Goal: Task Accomplishment & Management: Use online tool/utility

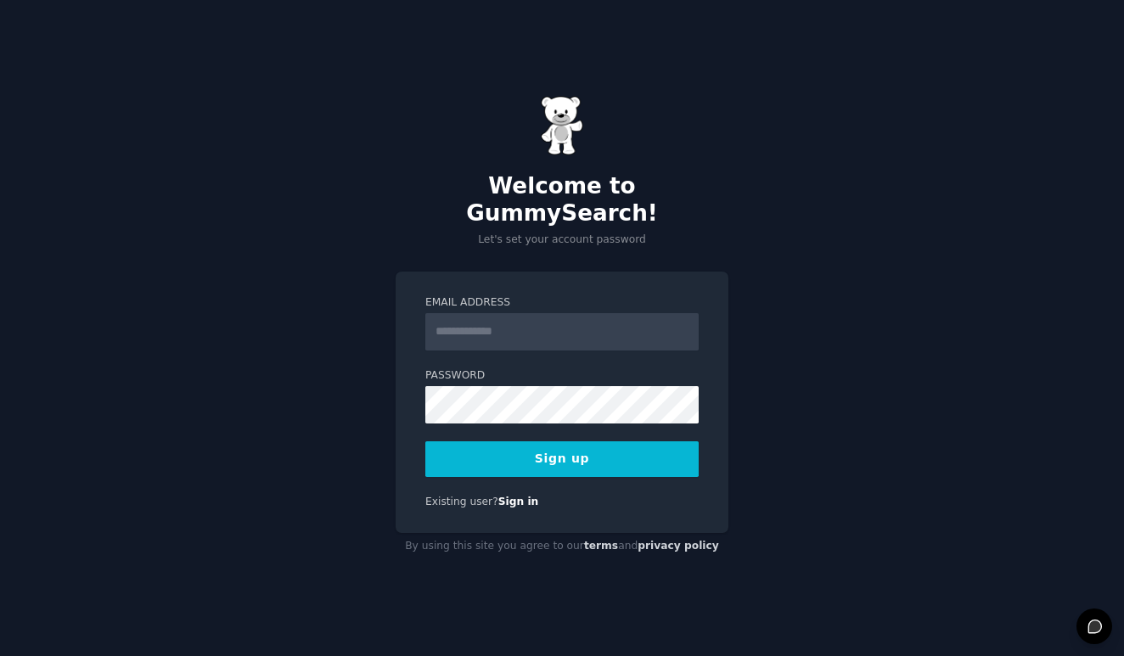
type input "*"
click at [499, 318] on input "Email Address" at bounding box center [561, 331] width 273 height 37
type input "*"
type input "**********"
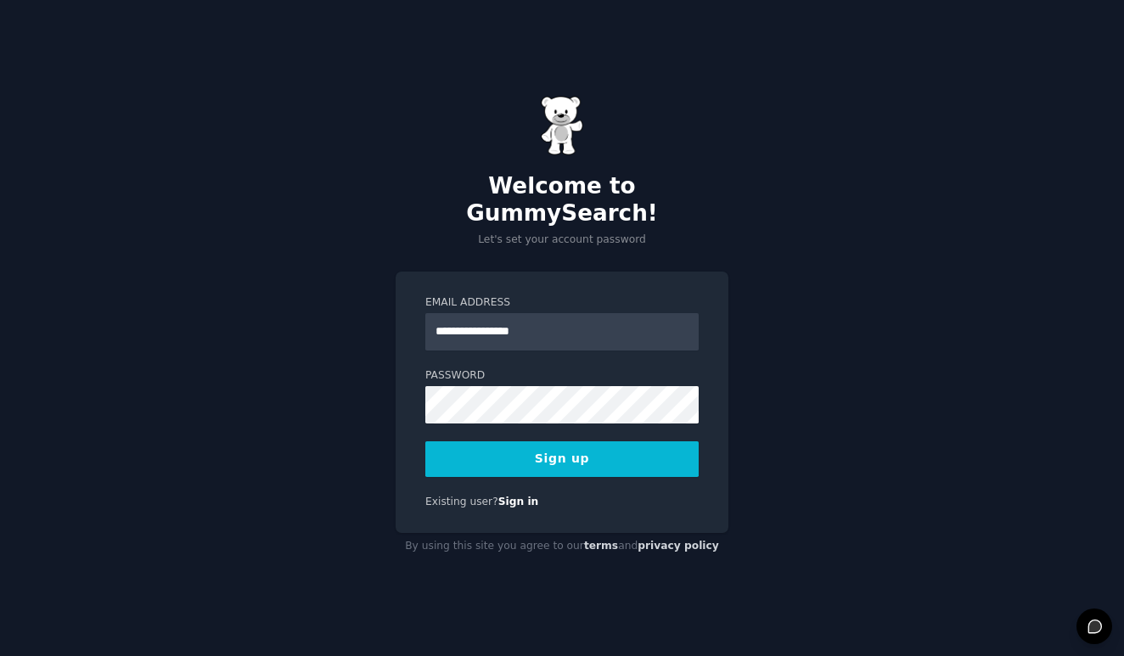
click at [762, 375] on div "**********" at bounding box center [562, 328] width 1124 height 656
click at [648, 442] on button "Sign up" at bounding box center [561, 460] width 273 height 36
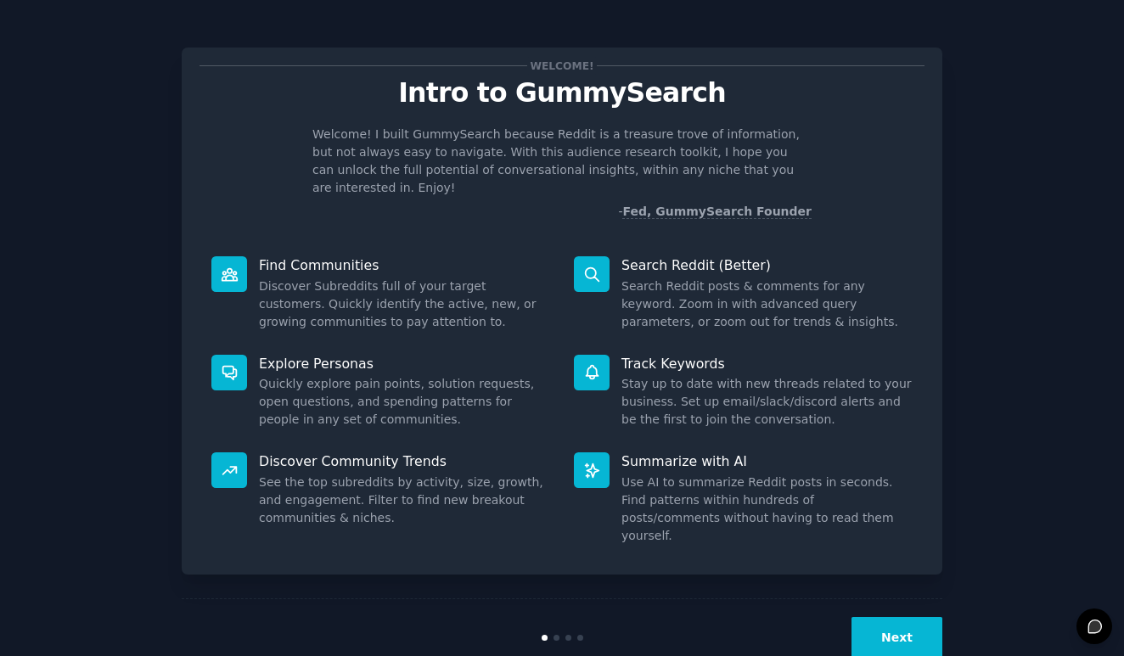
click at [881, 617] on button "Next" at bounding box center [897, 638] width 91 height 42
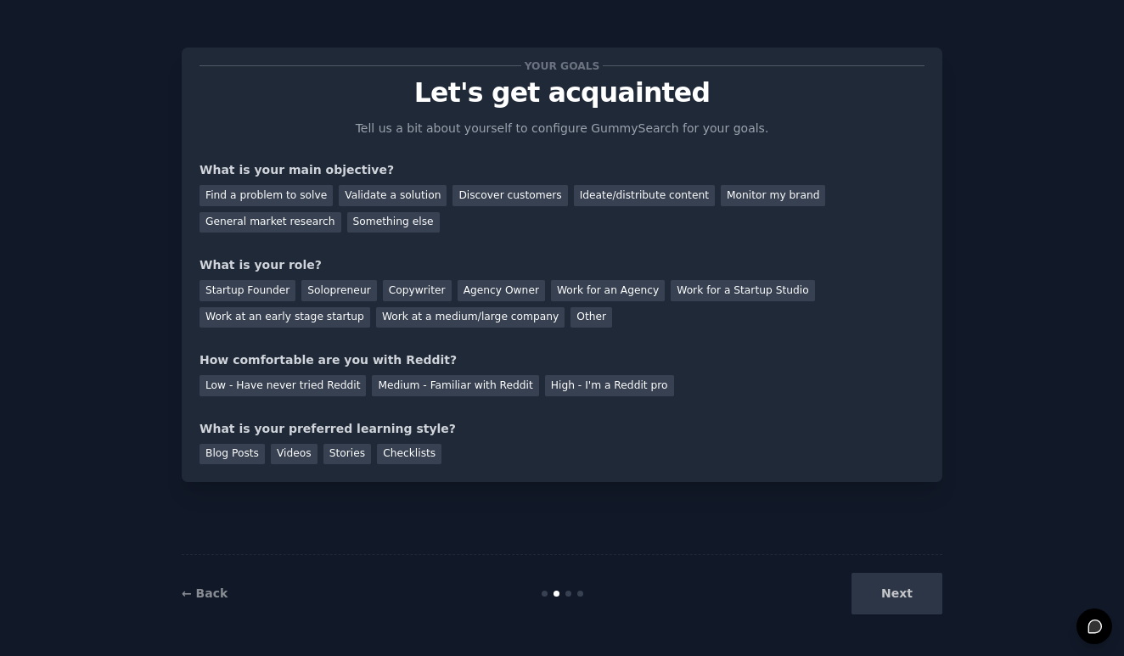
click at [881, 602] on div "Next" at bounding box center [816, 594] width 254 height 42
click at [379, 390] on div "Medium - Familiar with Reddit" at bounding box center [455, 385] width 166 height 21
click at [286, 455] on div "Videos" at bounding box center [294, 454] width 47 height 21
click at [459, 294] on div "Agency Owner" at bounding box center [501, 290] width 87 height 21
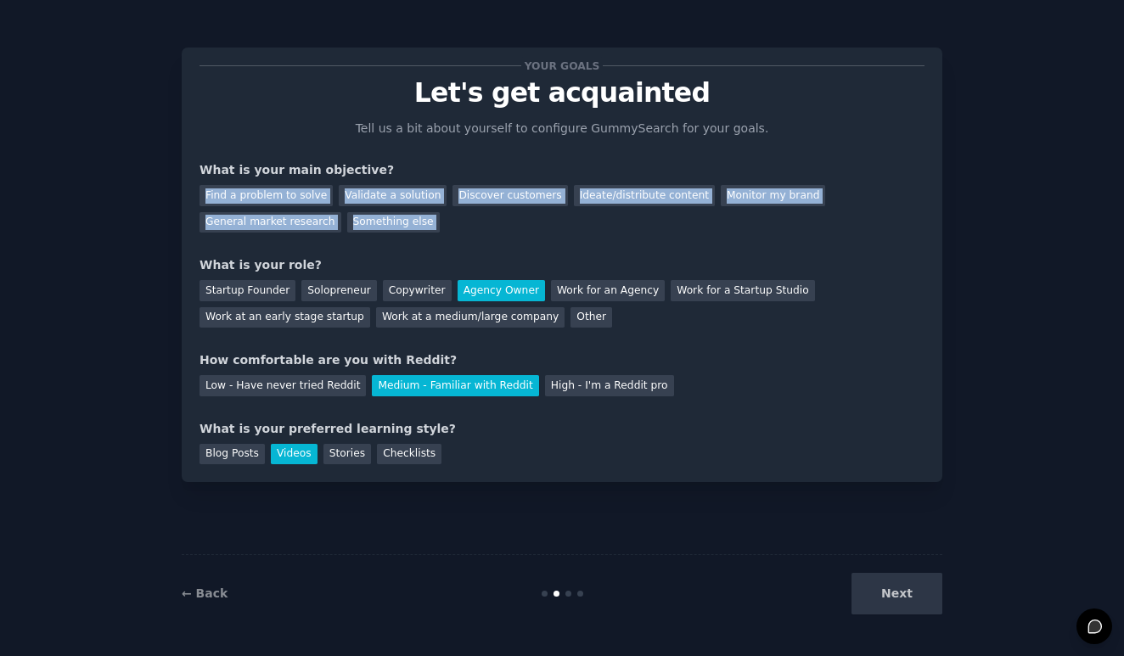
drag, startPoint x: 436, startPoint y: 237, endPoint x: 194, endPoint y: 184, distance: 247.7
click at [194, 184] on div "Your goals Let's get acquainted Tell us a bit about yourself to configure Gummy…" at bounding box center [562, 265] width 761 height 435
copy div "Find a problem to solve Validate a solution Discover customers Ideate/distribut…"
click at [626, 199] on div "Ideate/distribute content" at bounding box center [644, 195] width 141 height 21
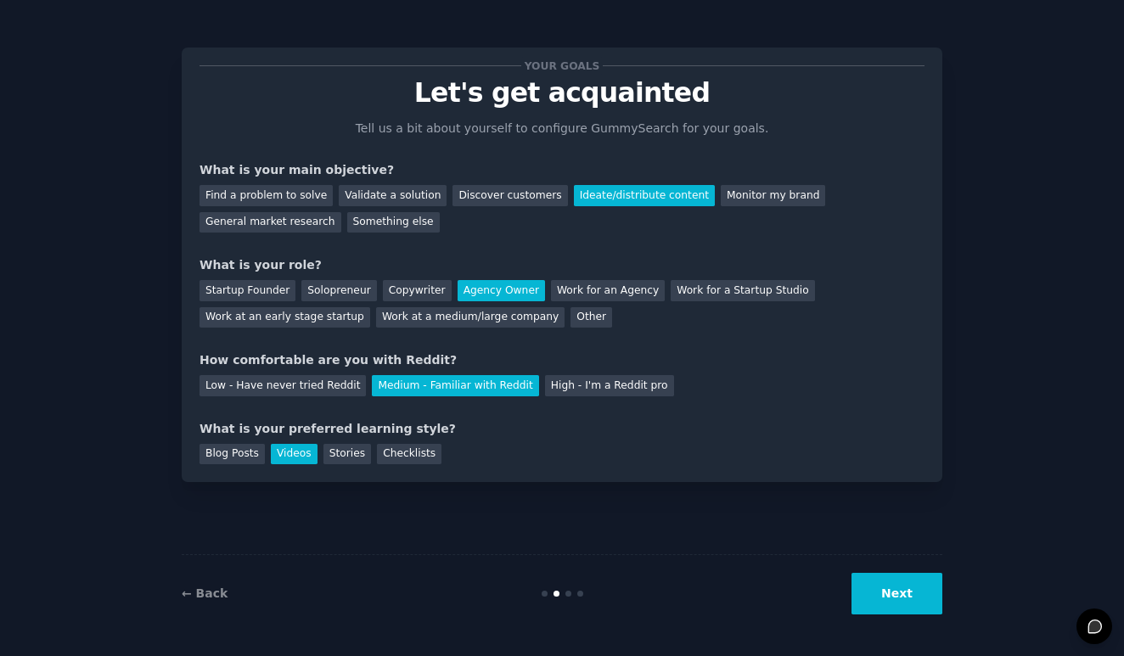
click at [896, 594] on button "Next" at bounding box center [897, 594] width 91 height 42
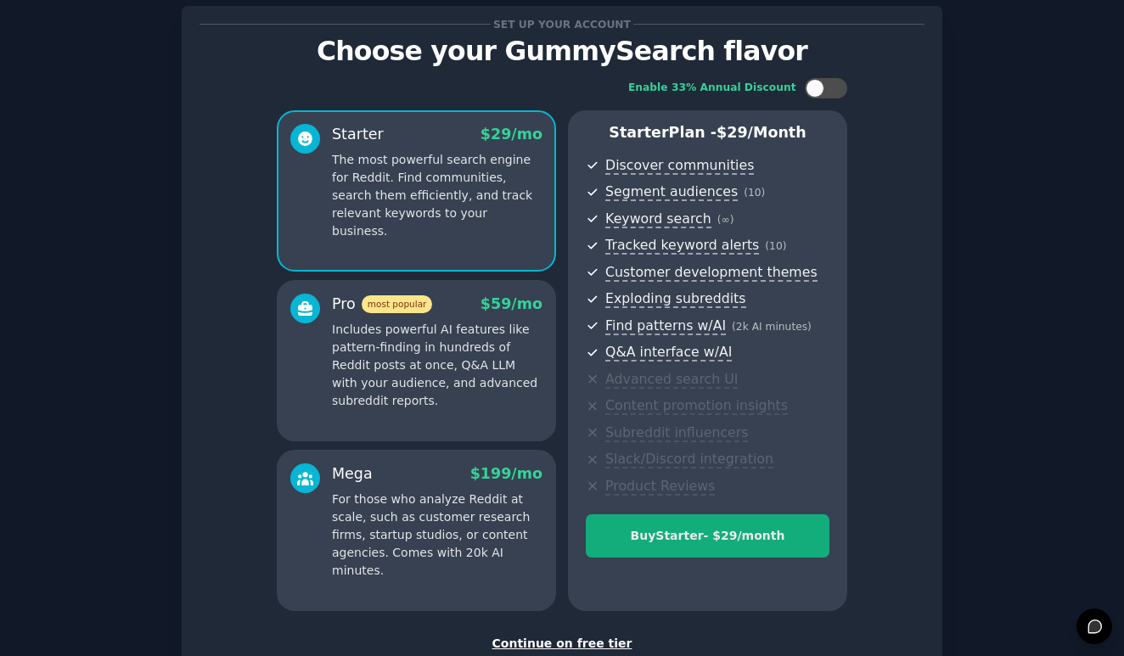
scroll to position [53, 0]
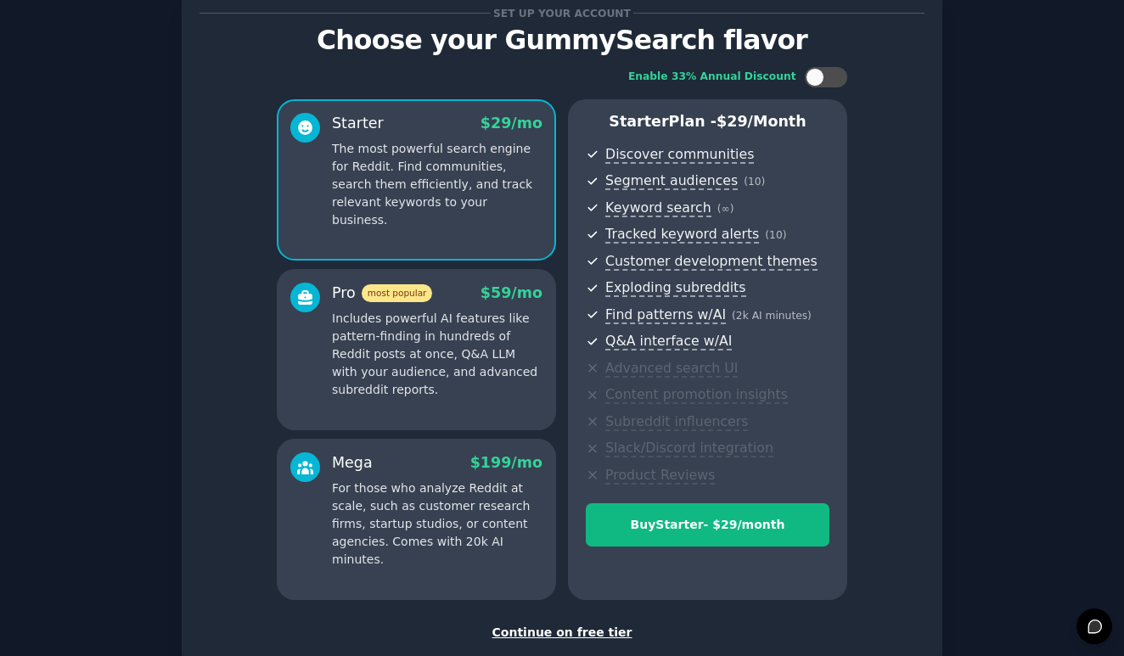
click at [590, 626] on div "Continue on free tier" at bounding box center [562, 633] width 725 height 18
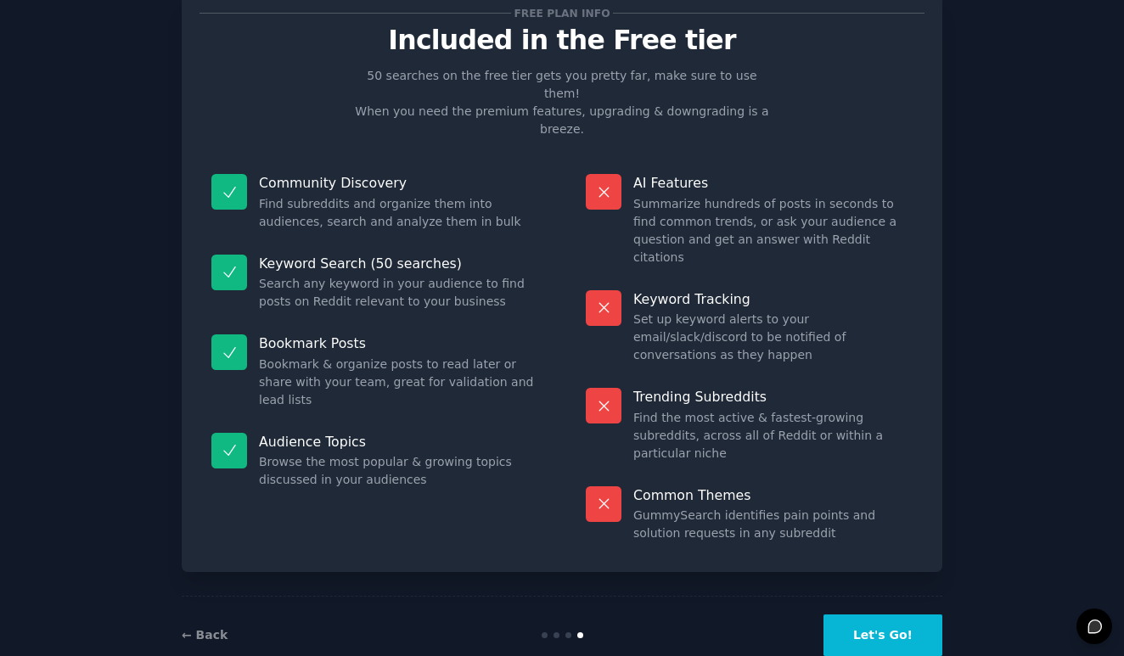
scroll to position [5, 0]
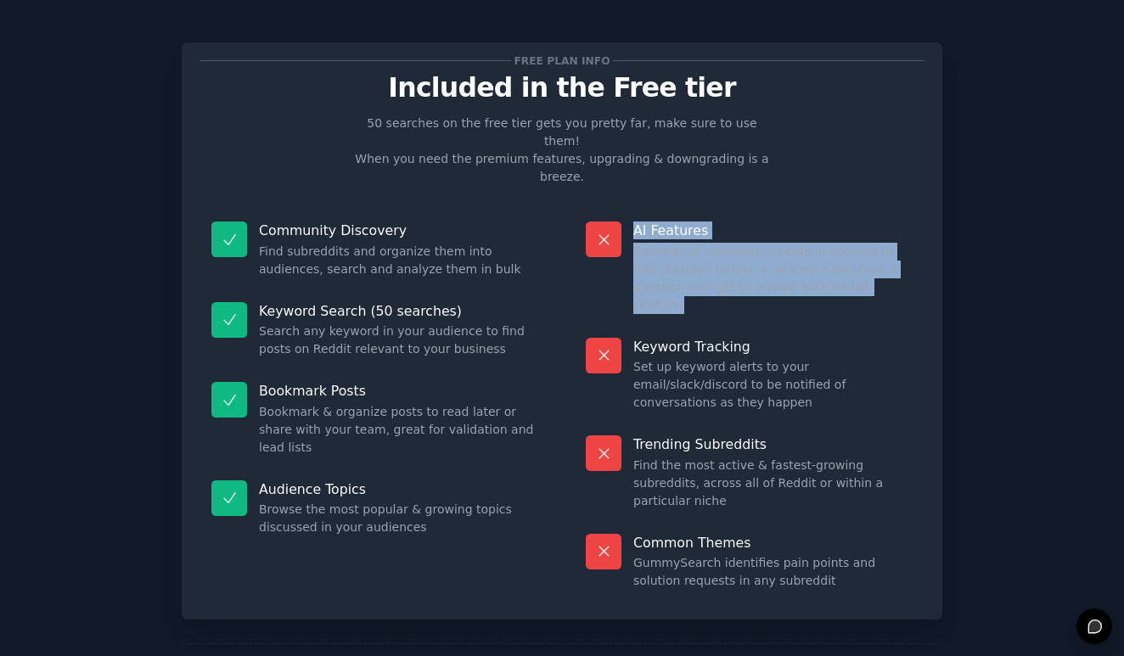
drag, startPoint x: 847, startPoint y: 265, endPoint x: 609, endPoint y: 192, distance: 248.7
click at [609, 210] on div "AI Features Summarize hundreds of posts in seconds to find common trends, or as…" at bounding box center [749, 268] width 351 height 116
copy div "AI Features Summarize hundreds of posts in seconds to find common trends, or as…"
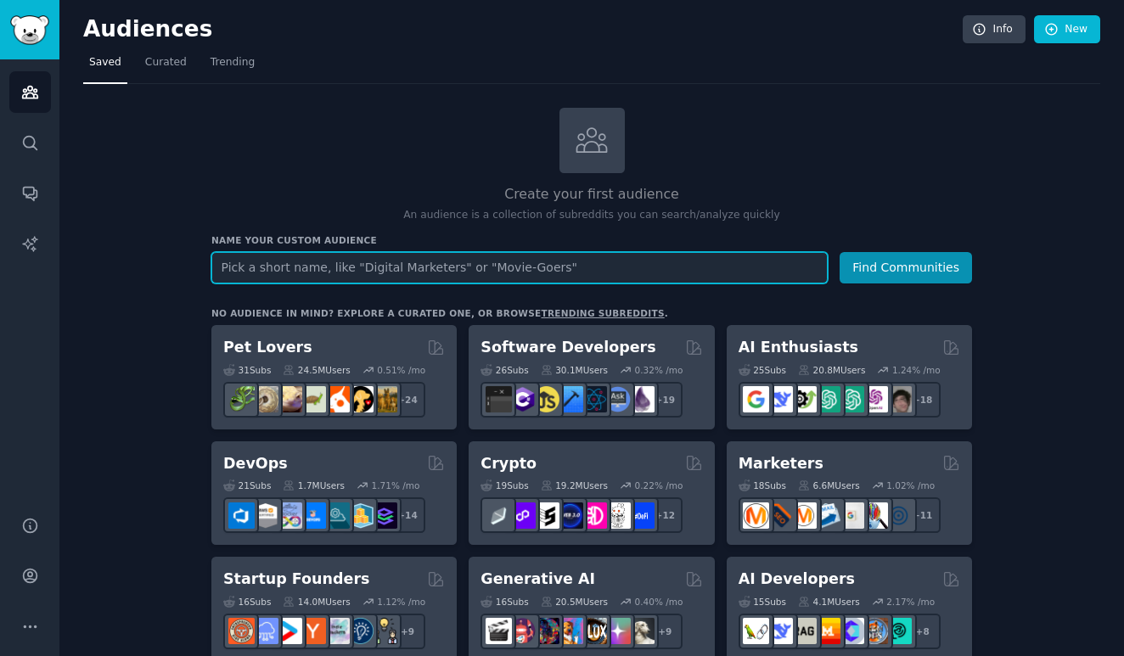
paste input "Animation"
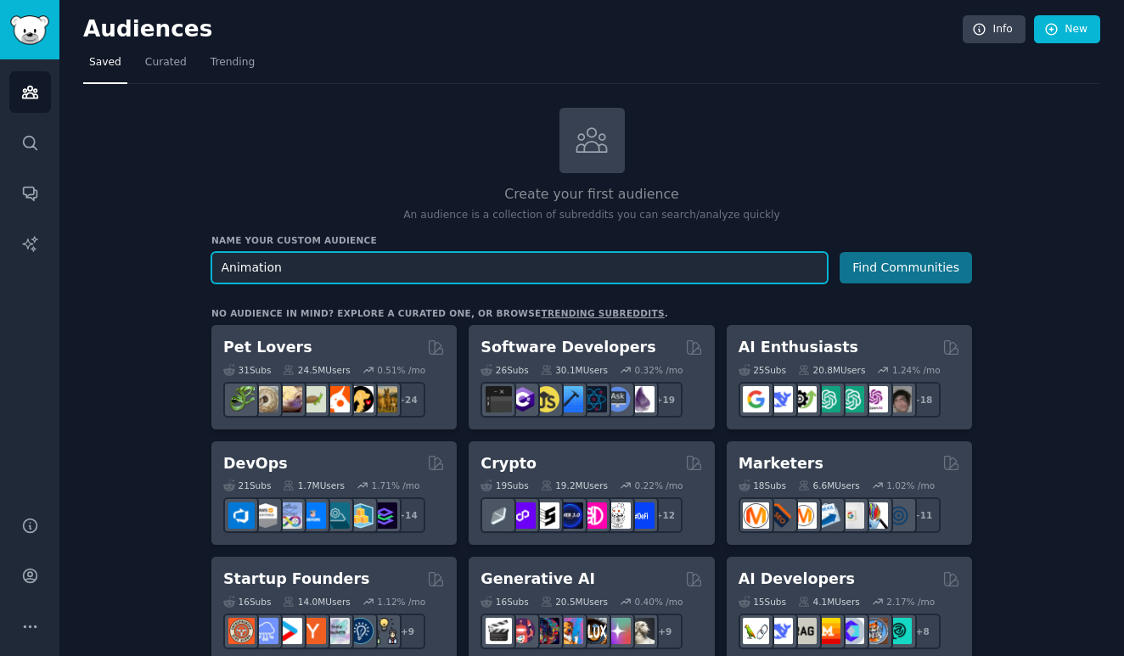
type input "Animation"
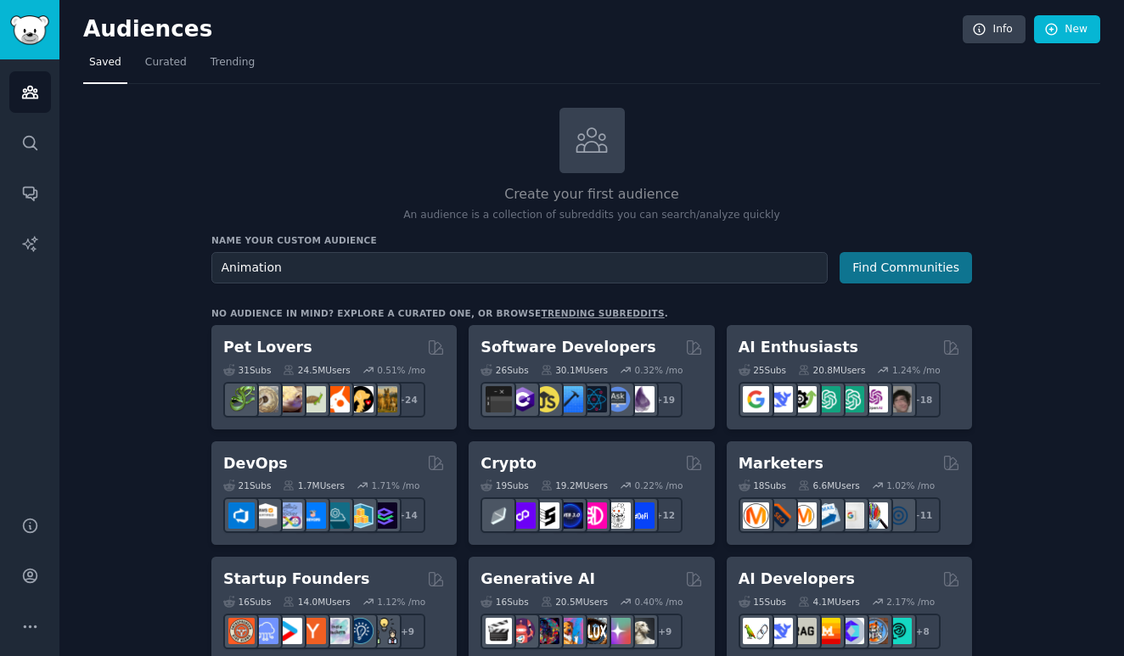
click at [922, 262] on button "Find Communities" at bounding box center [906, 267] width 132 height 31
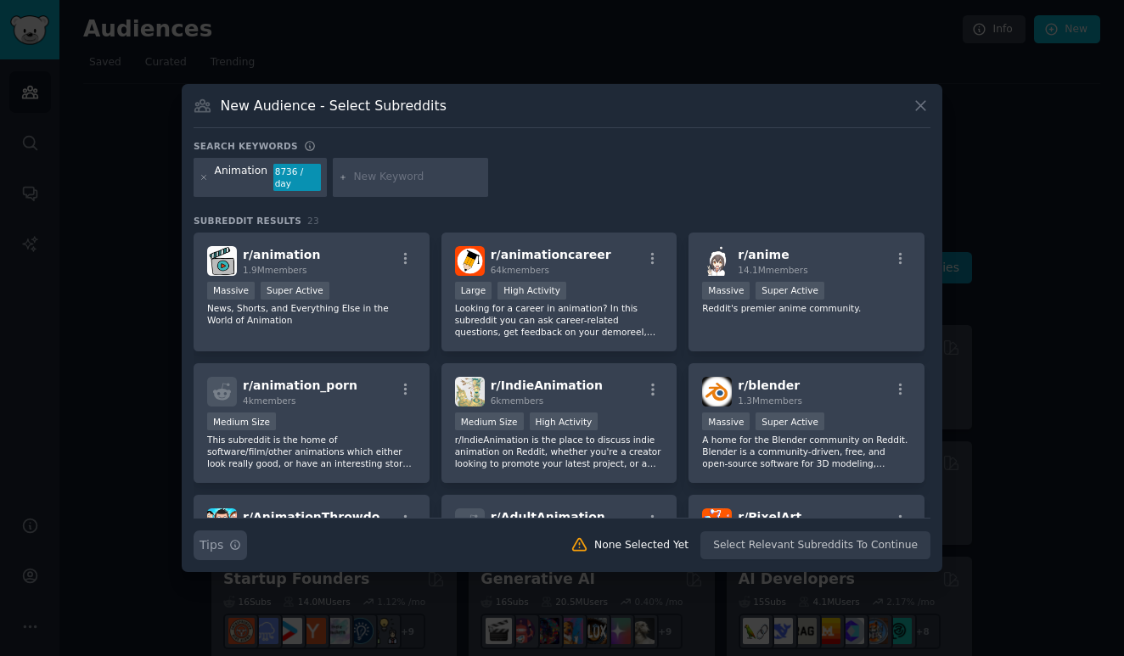
click at [236, 545] on icon "button" at bounding box center [235, 545] width 12 height 12
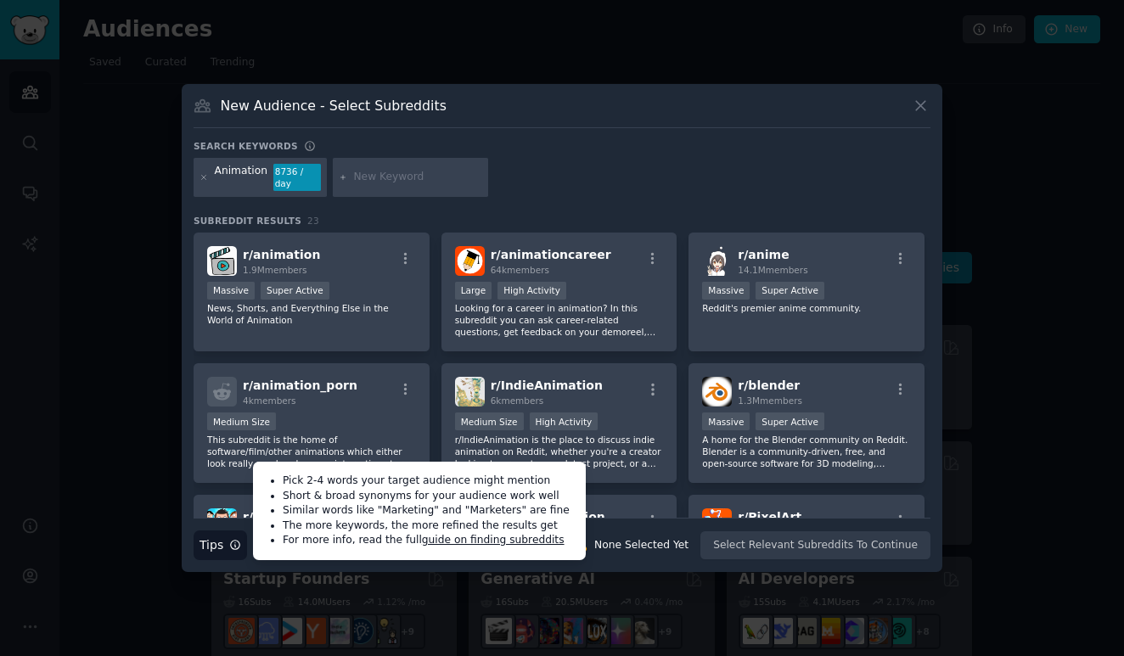
click at [609, 175] on div "Animation 8736 / day" at bounding box center [562, 180] width 737 height 45
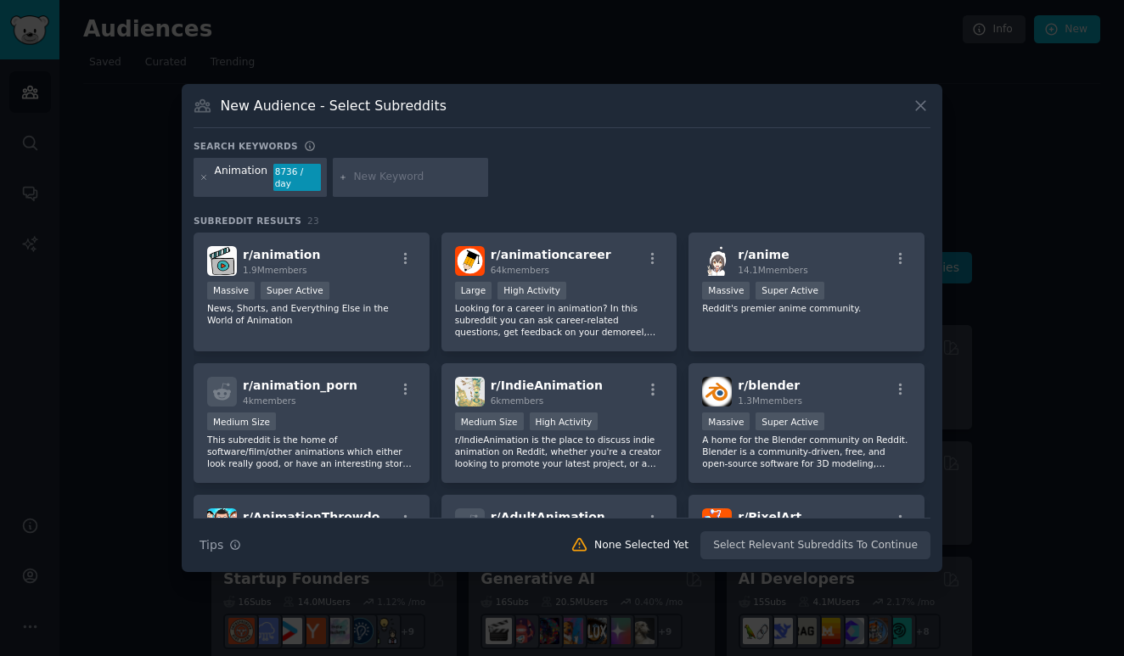
click at [609, 176] on div "Animation 8736 / day" at bounding box center [562, 180] width 737 height 45
click at [293, 326] on p "News, Shorts, and Everything Else in the World of Animation" at bounding box center [311, 314] width 209 height 24
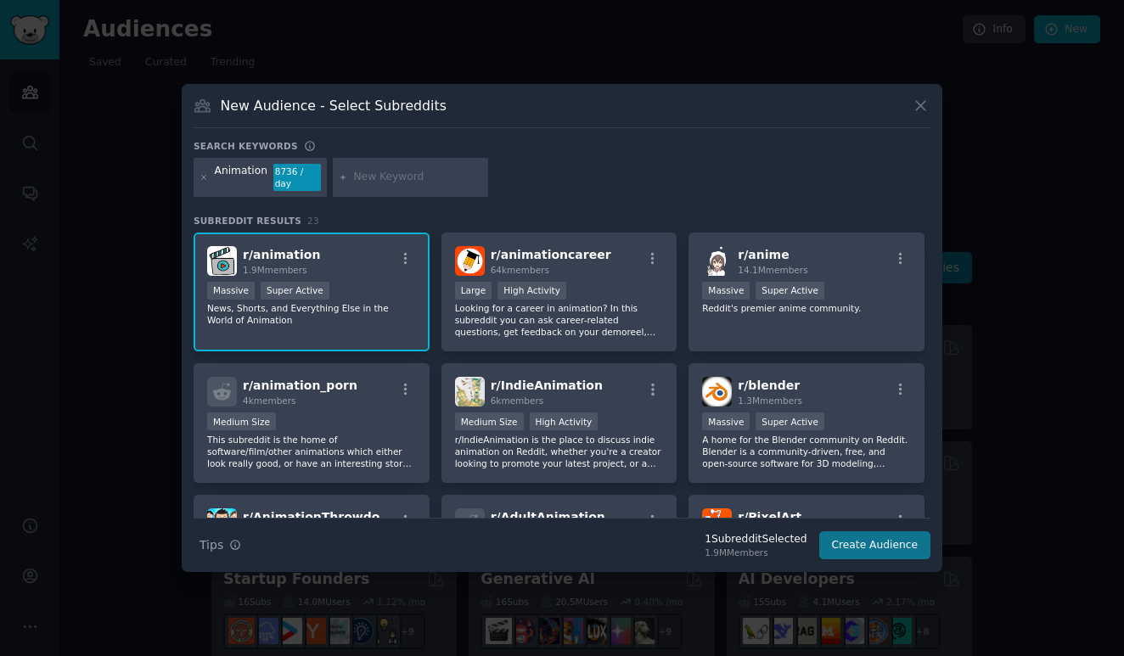
click at [855, 549] on button "Create Audience" at bounding box center [875, 546] width 112 height 29
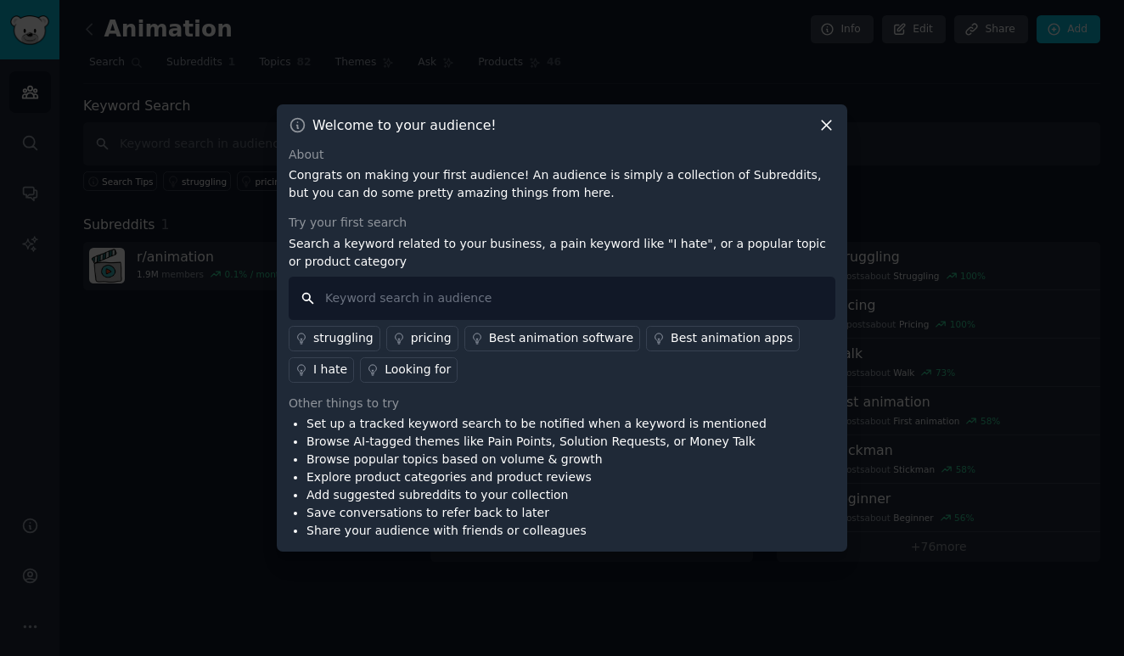
click at [609, 304] on input "text" at bounding box center [562, 298] width 547 height 43
click at [609, 308] on input "text" at bounding box center [562, 298] width 547 height 43
paste input "Trend"
type input "Trend"
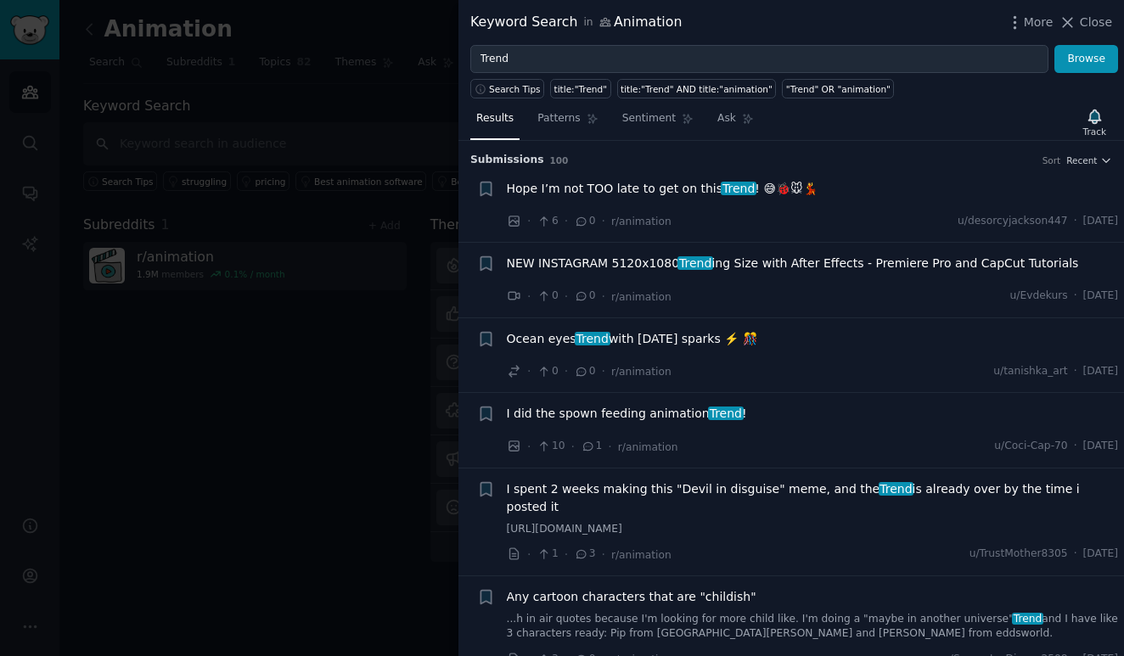
click at [683, 194] on span "Hope I’m not TOO late to get on this Trend ! 😅🐞🐭💃" at bounding box center [662, 189] width 311 height 18
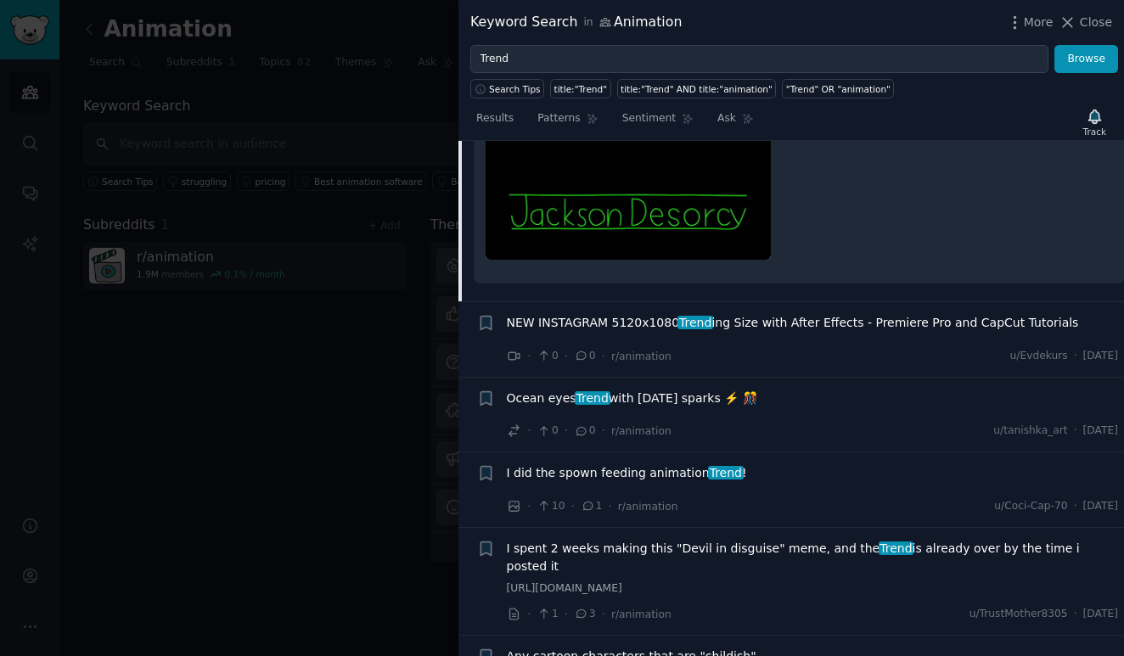
scroll to position [912, 0]
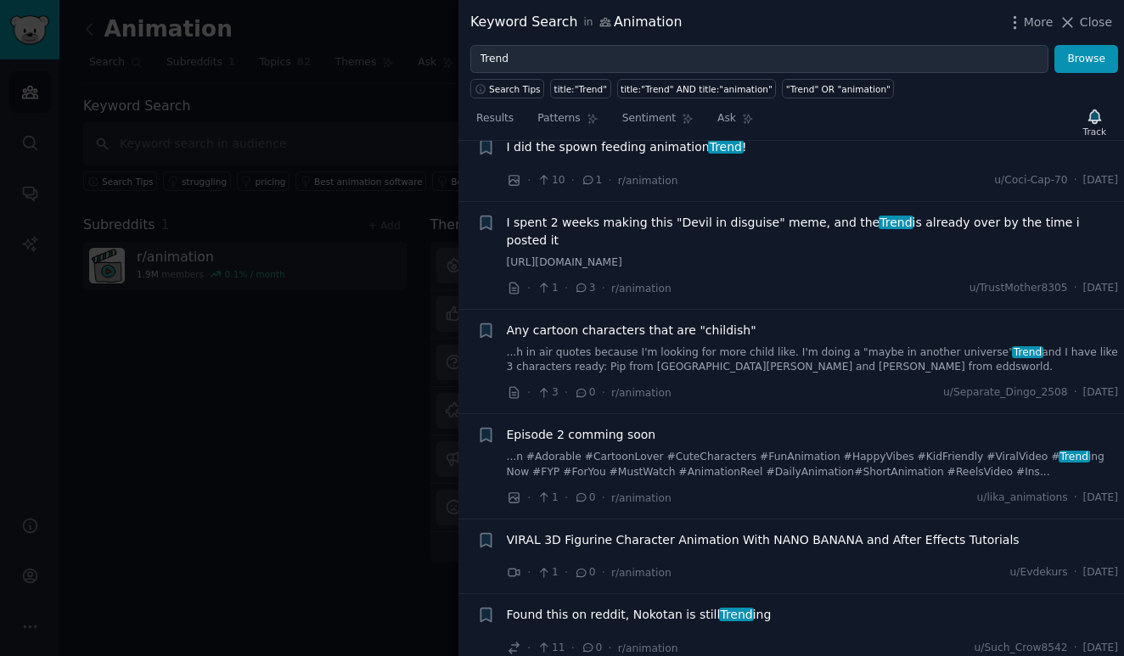
click at [677, 216] on span "I spent 2 weeks making this "Devil in disguise" meme, and the Trend is already …" at bounding box center [813, 232] width 612 height 36
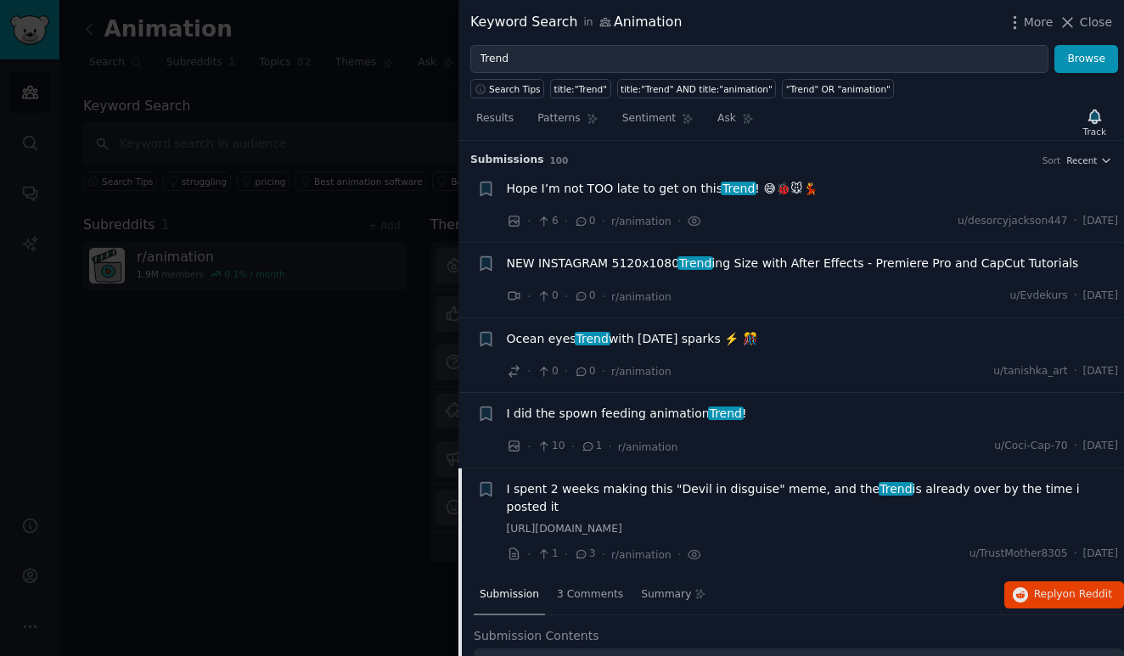
click at [372, 380] on div at bounding box center [562, 328] width 1124 height 656
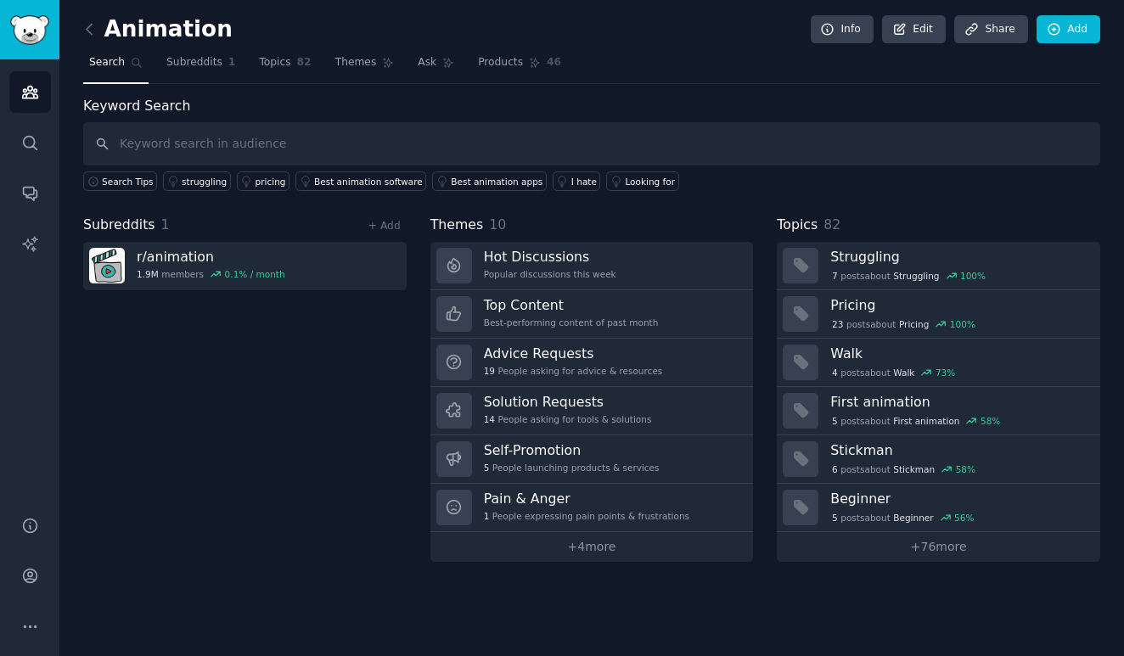
click at [35, 8] on link "Sidebar" at bounding box center [29, 29] width 59 height 59
